Goal: Information Seeking & Learning: Learn about a topic

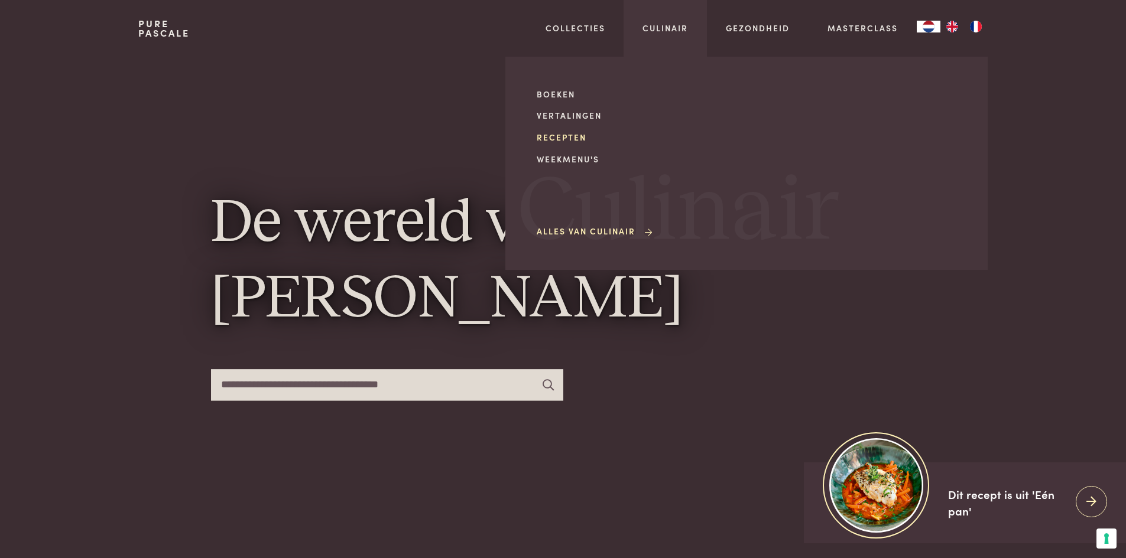
click at [578, 136] on link "Recepten" at bounding box center [637, 137] width 200 height 12
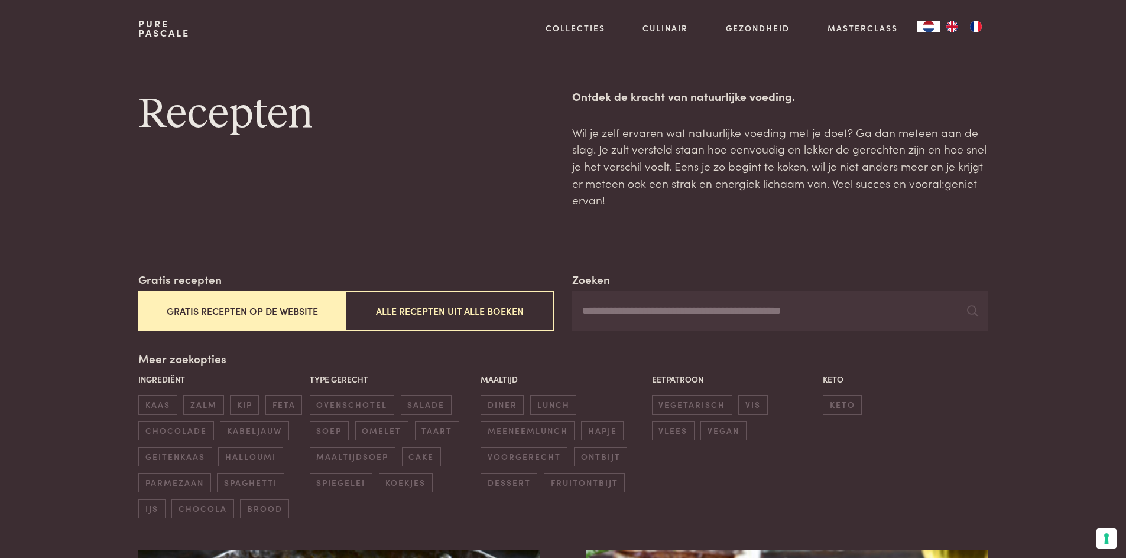
click at [630, 310] on input "Zoeken" at bounding box center [779, 311] width 415 height 40
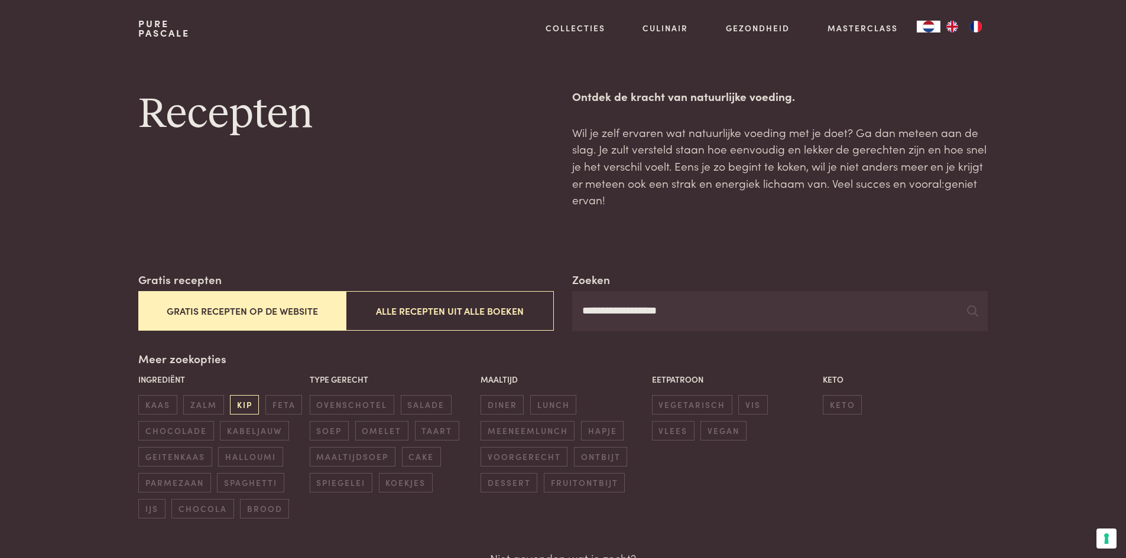
click at [245, 404] on span "kip" at bounding box center [244, 404] width 29 height 19
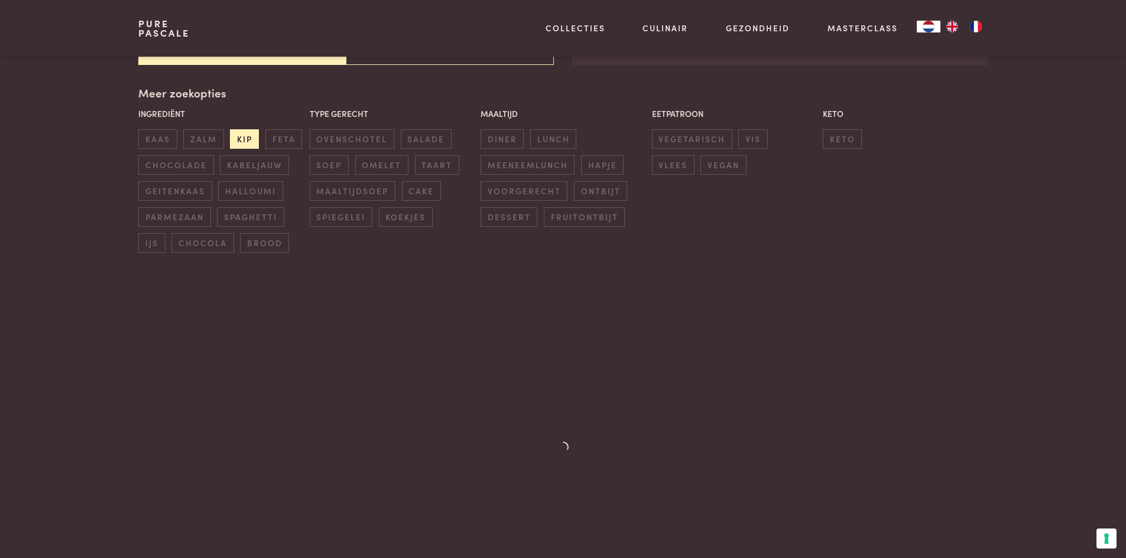
scroll to position [271, 0]
click at [508, 128] on span "diner" at bounding box center [501, 133] width 43 height 19
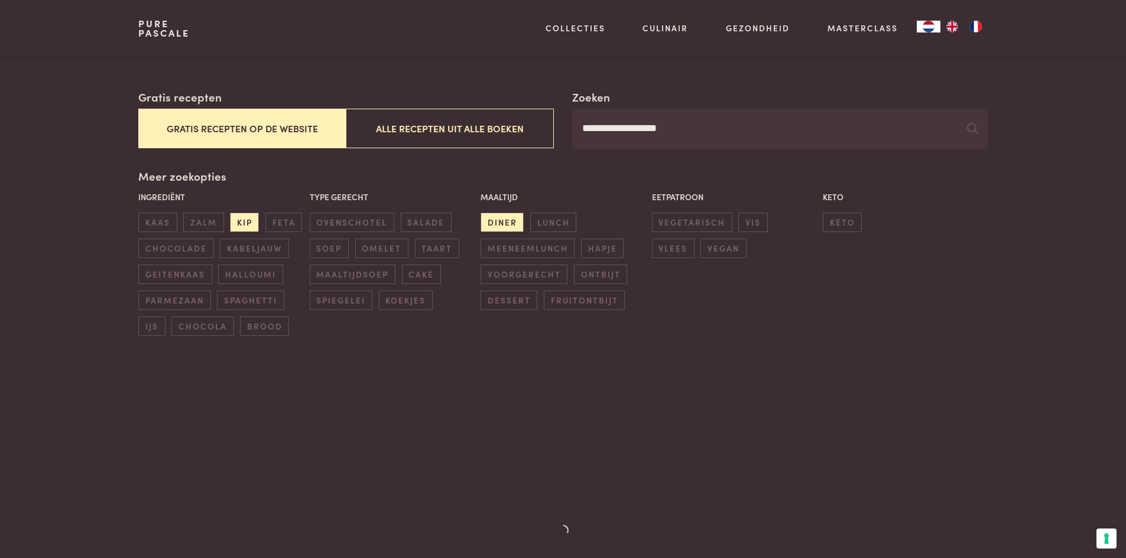
scroll to position [35, 0]
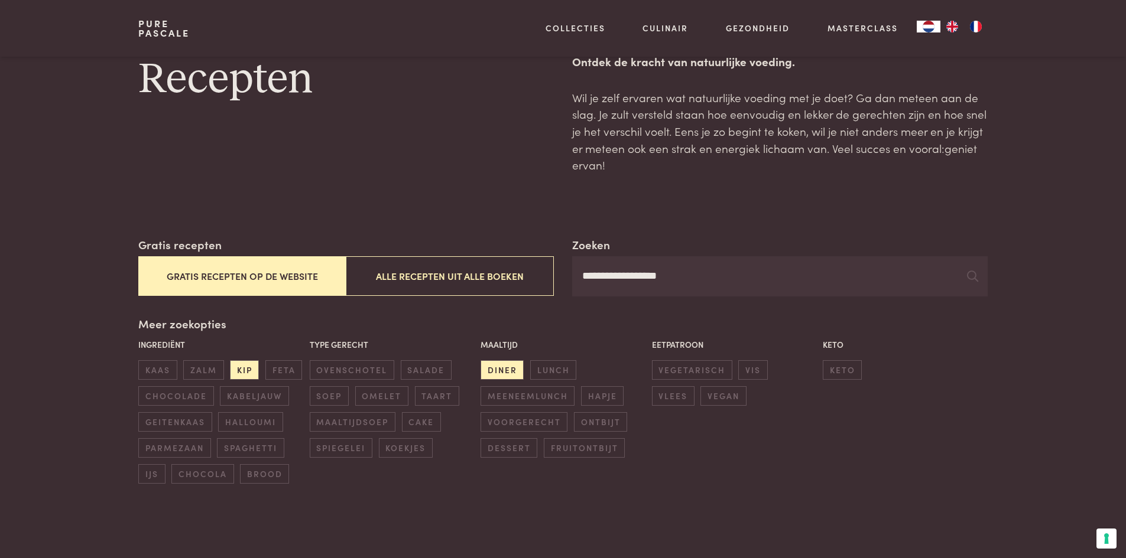
click at [705, 281] on input "**********" at bounding box center [779, 276] width 415 height 40
drag, startPoint x: 688, startPoint y: 274, endPoint x: 589, endPoint y: 277, distance: 99.3
click at [593, 275] on input "**********" at bounding box center [779, 276] width 415 height 40
type input "*"
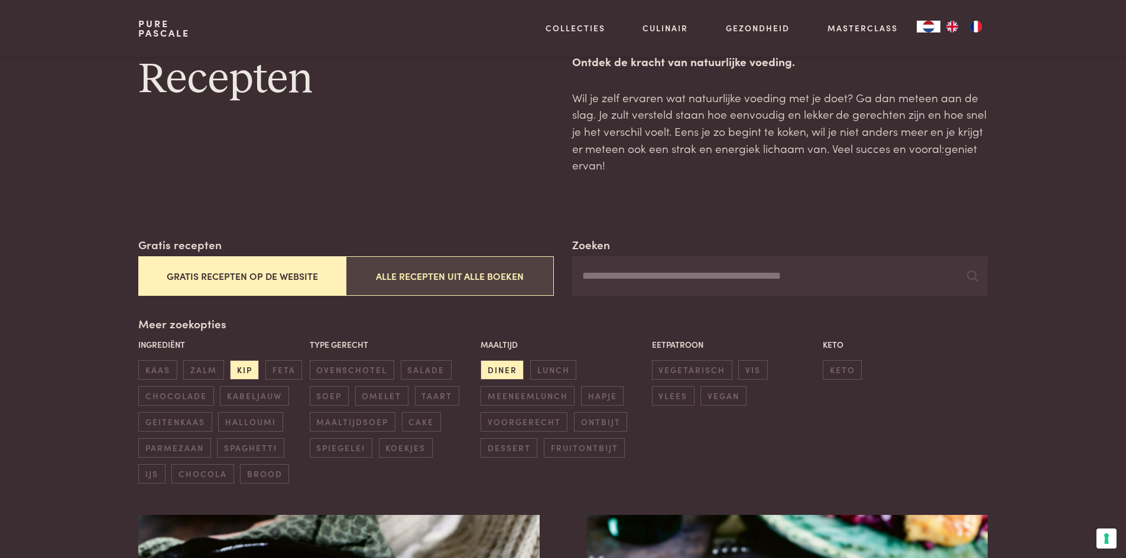
click at [492, 277] on button "Alle recepten uit alle boeken" at bounding box center [449, 276] width 207 height 40
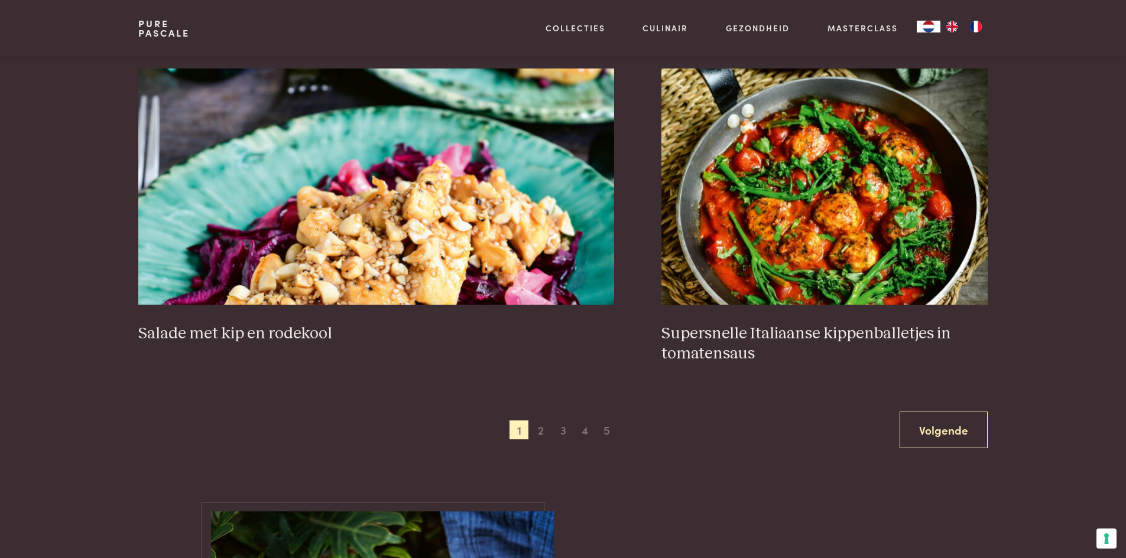
scroll to position [2221, 0]
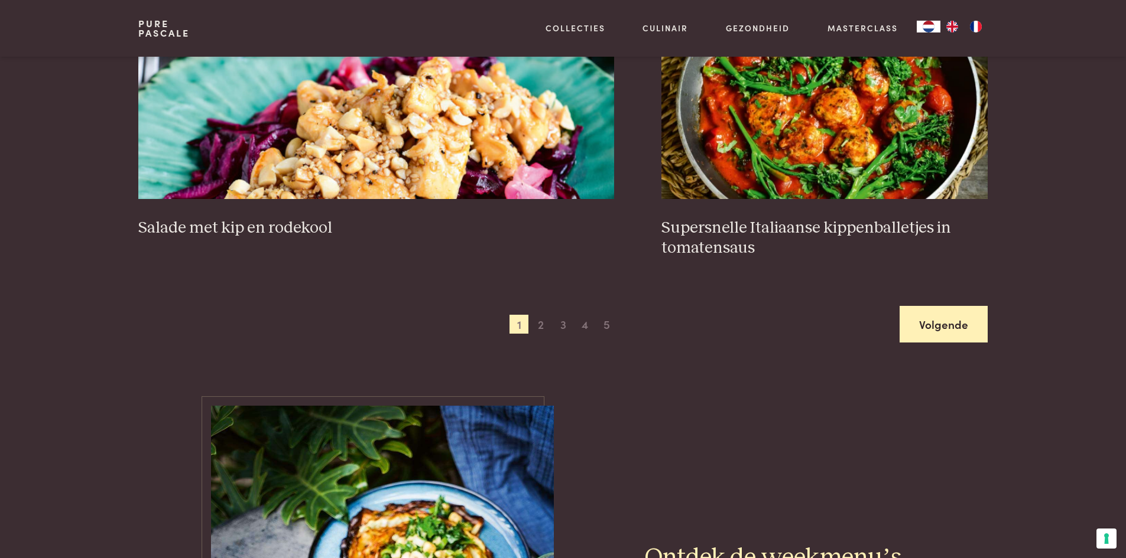
click at [946, 310] on link "Volgende" at bounding box center [943, 324] width 88 height 37
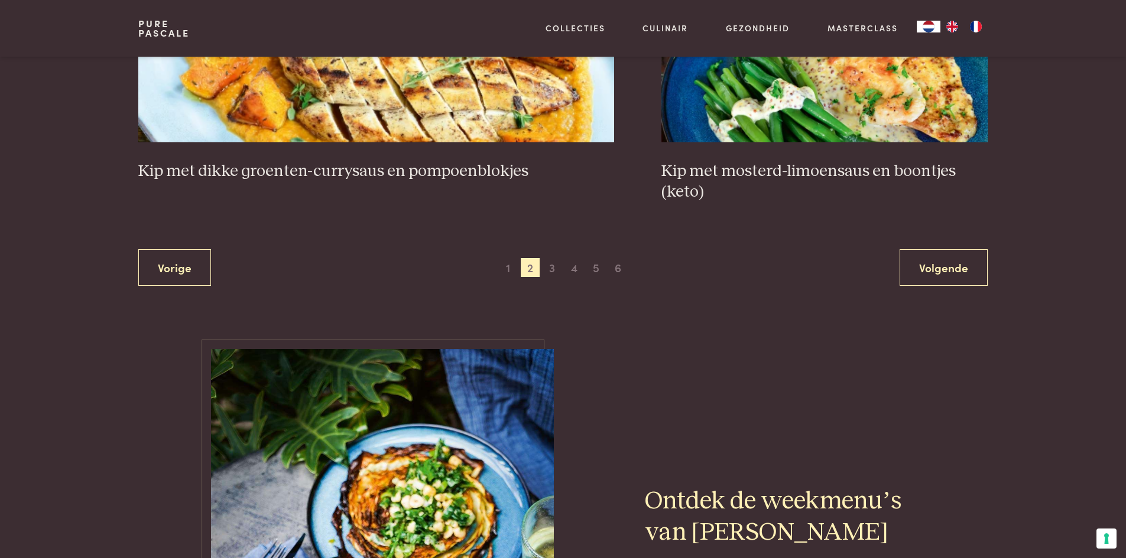
scroll to position [2339, 0]
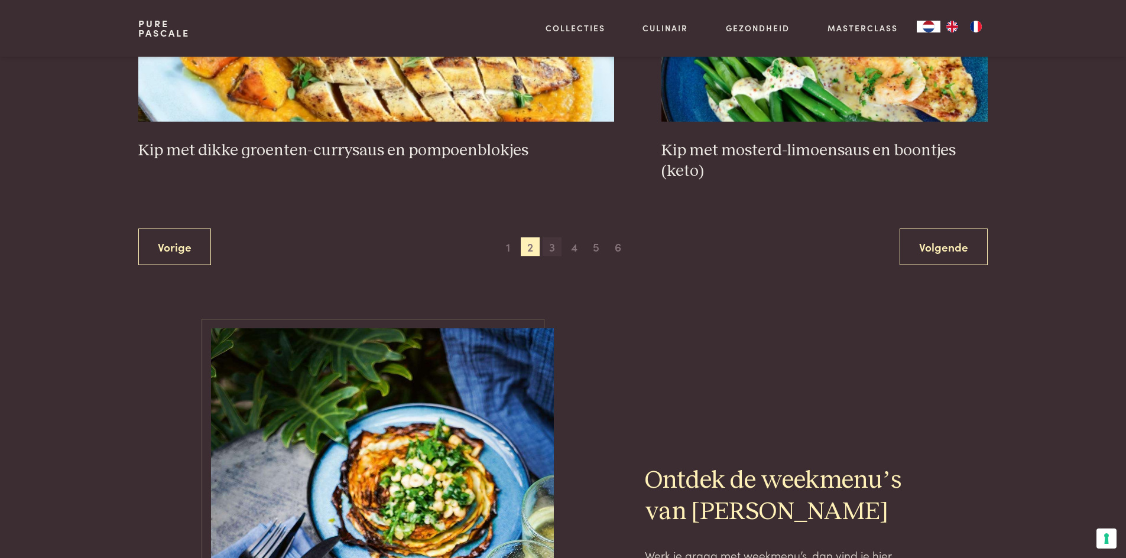
click at [548, 238] on span "3" at bounding box center [551, 247] width 19 height 19
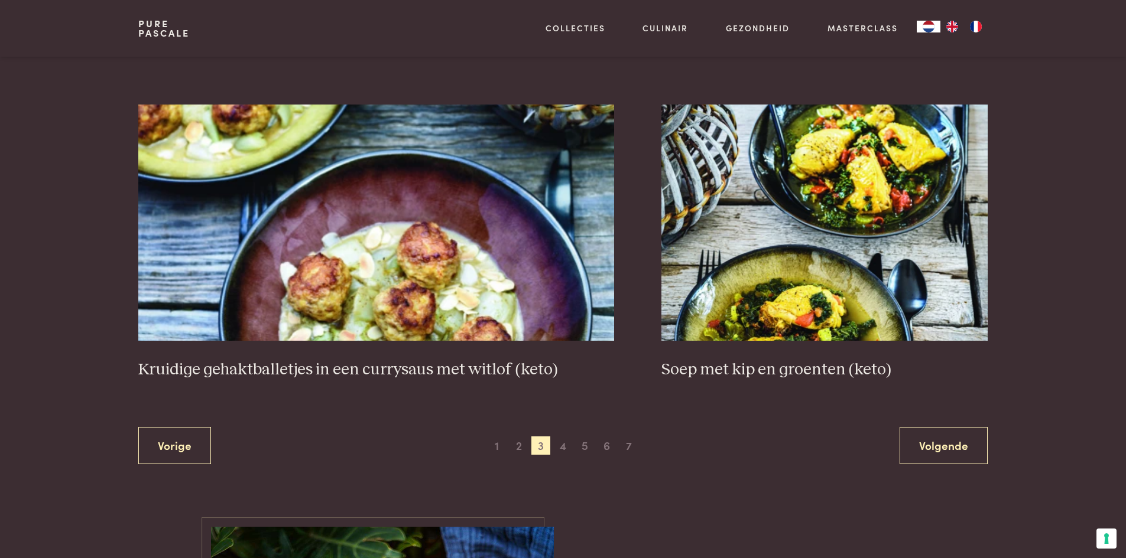
scroll to position [2162, 0]
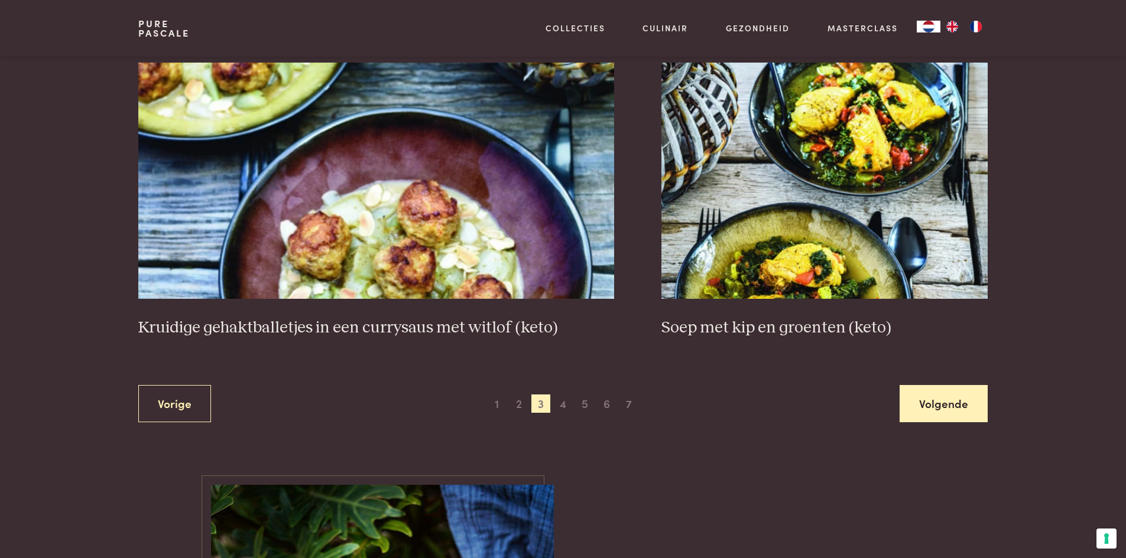
click at [961, 385] on link "Volgende" at bounding box center [943, 403] width 88 height 37
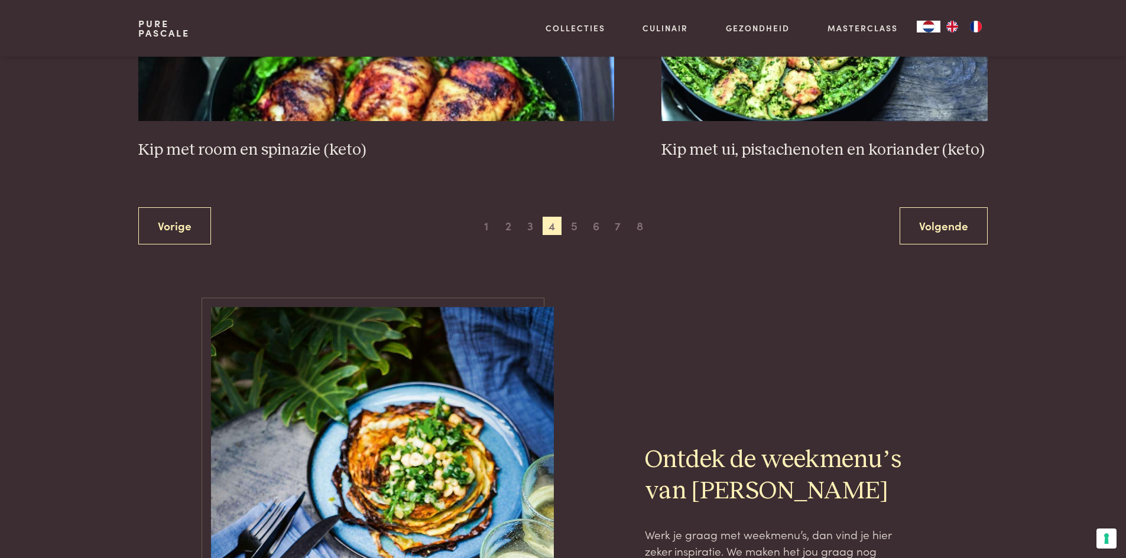
scroll to position [2280, 0]
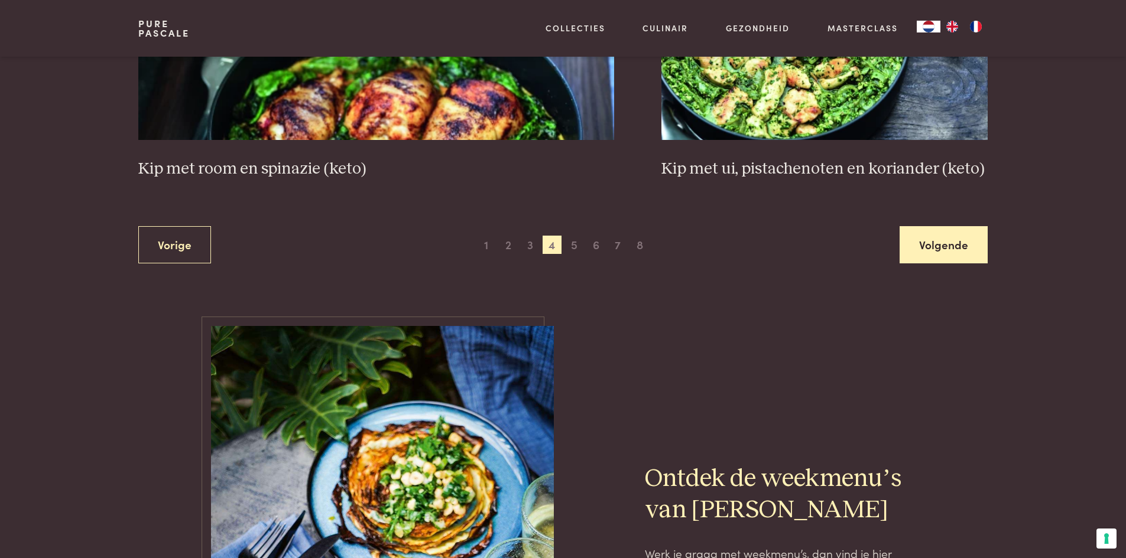
click at [947, 242] on link "Volgende" at bounding box center [943, 244] width 88 height 37
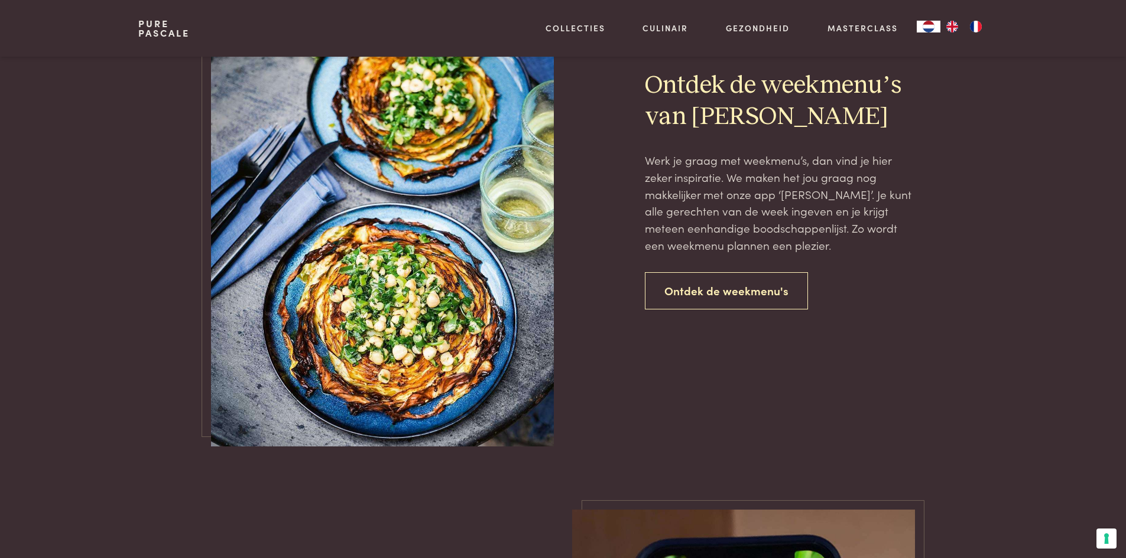
scroll to position [2398, 0]
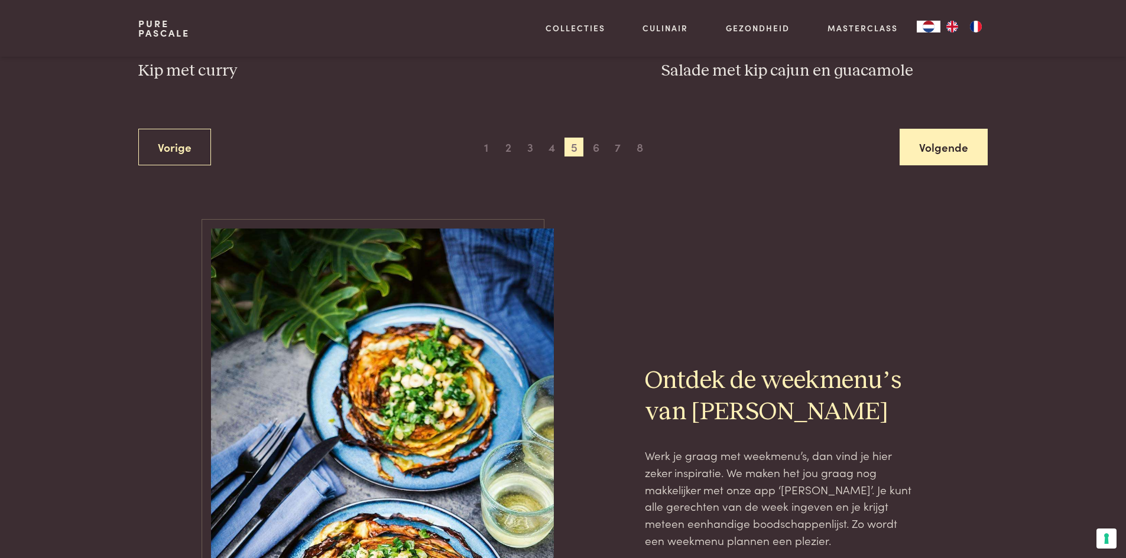
click at [941, 144] on link "Volgende" at bounding box center [943, 147] width 88 height 37
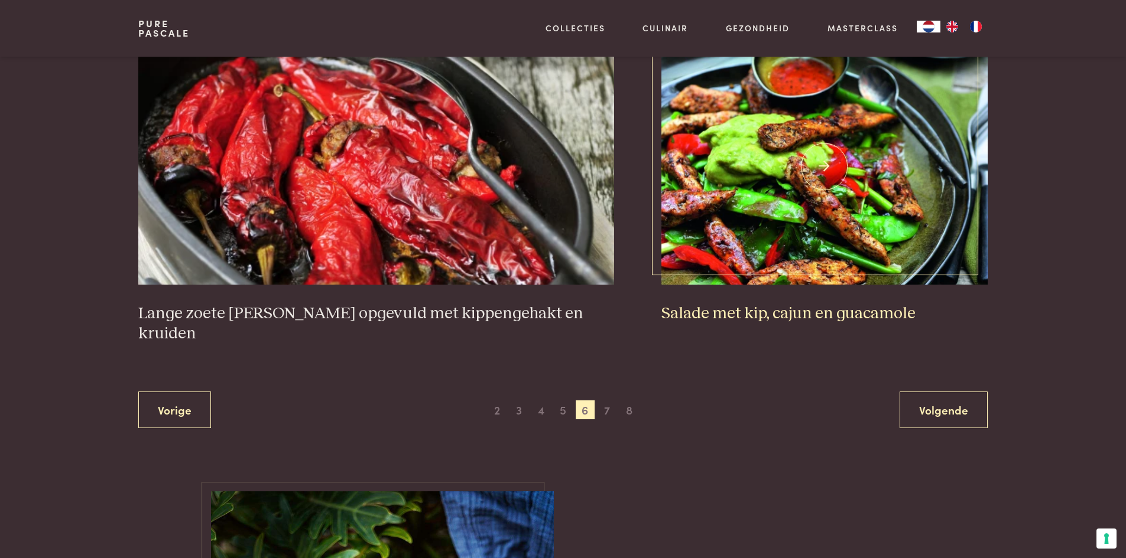
scroll to position [1985, 0]
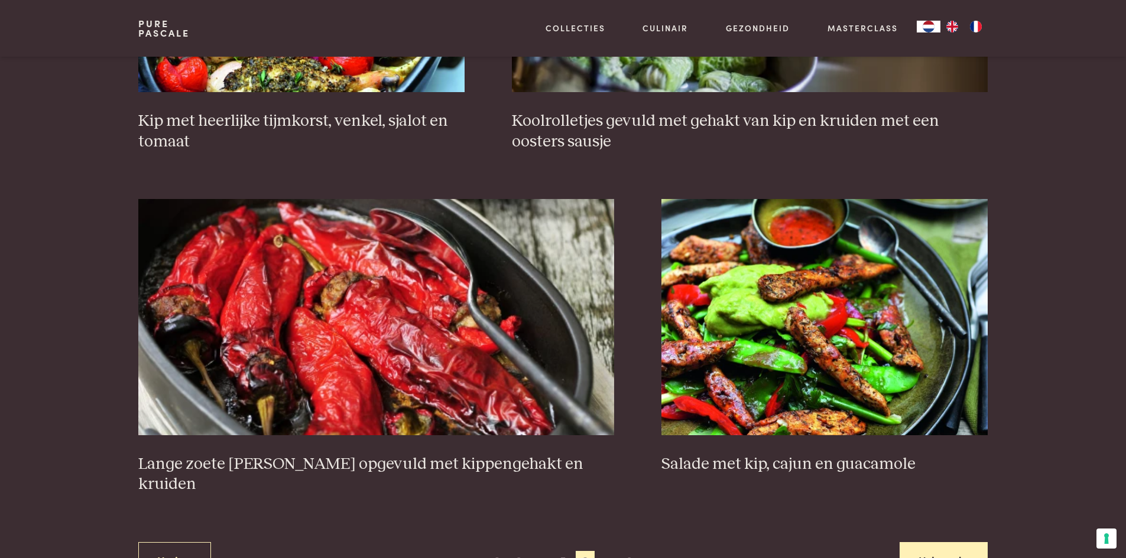
click at [937, 542] on link "Volgende" at bounding box center [943, 560] width 88 height 37
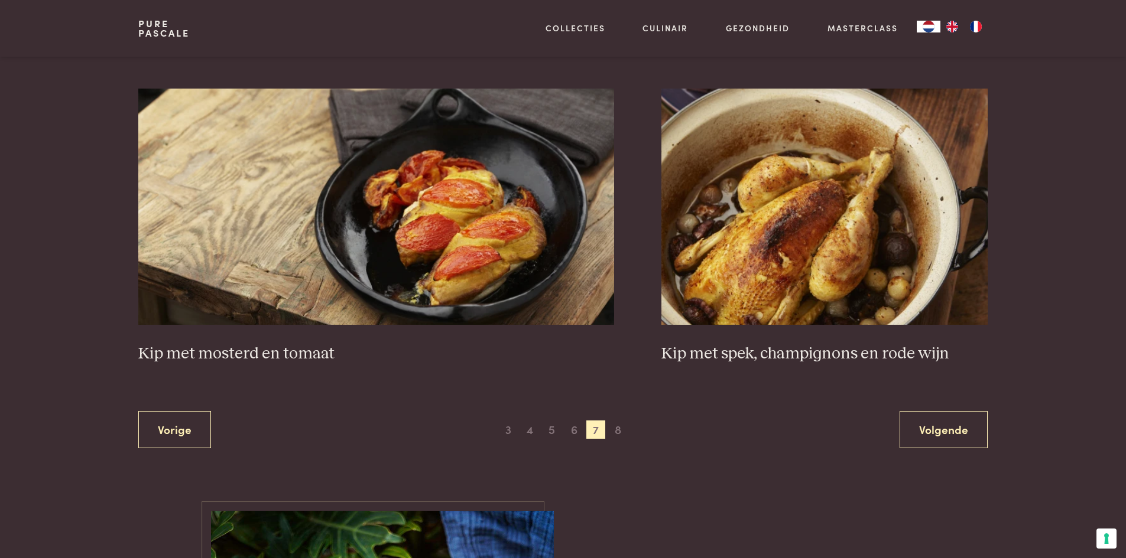
scroll to position [2221, 0]
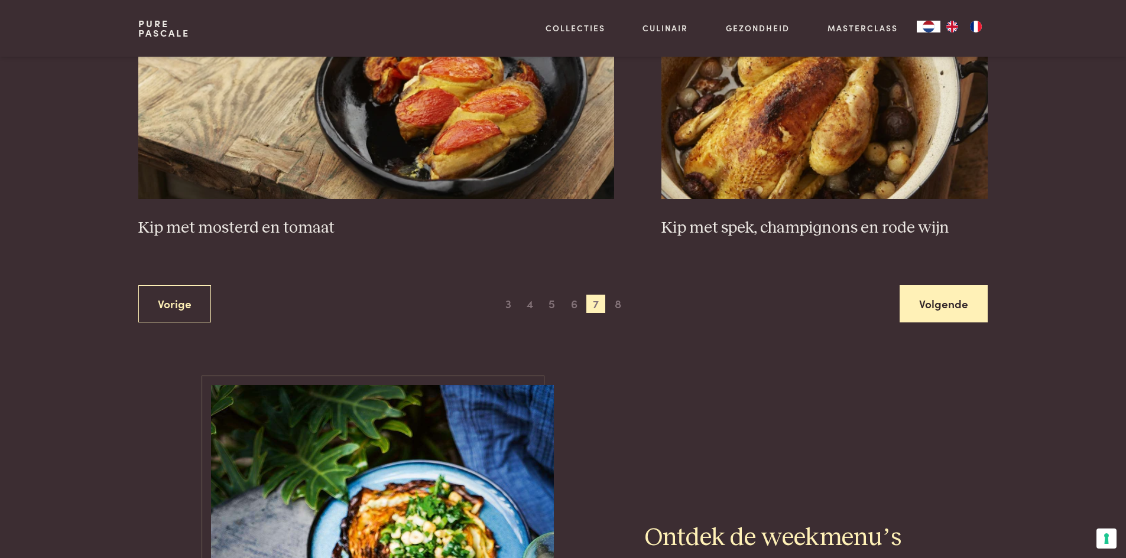
click at [929, 285] on link "Volgende" at bounding box center [943, 303] width 88 height 37
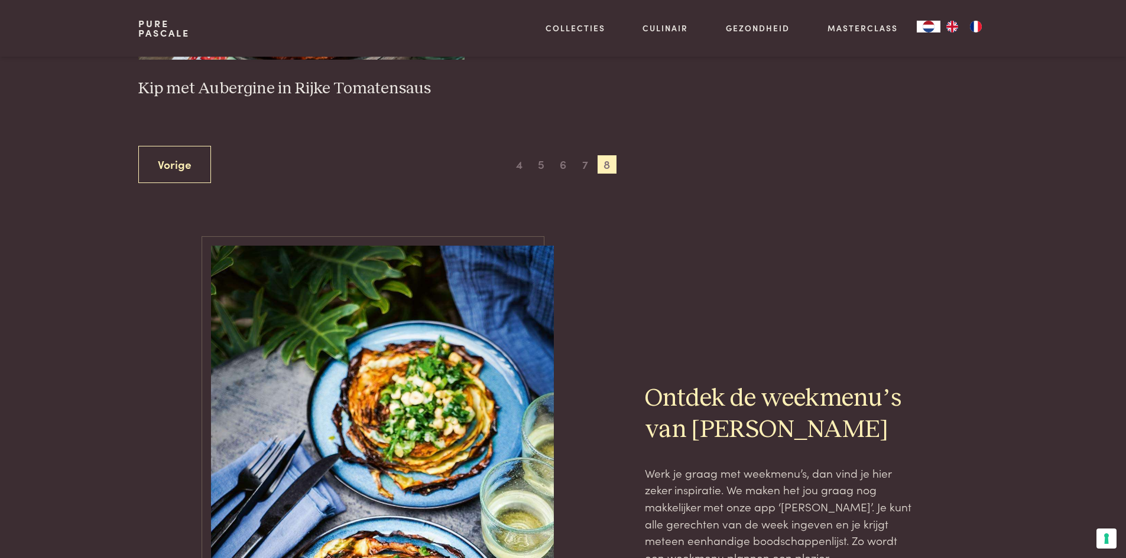
scroll to position [862, 0]
